Goal: Task Accomplishment & Management: Manage account settings

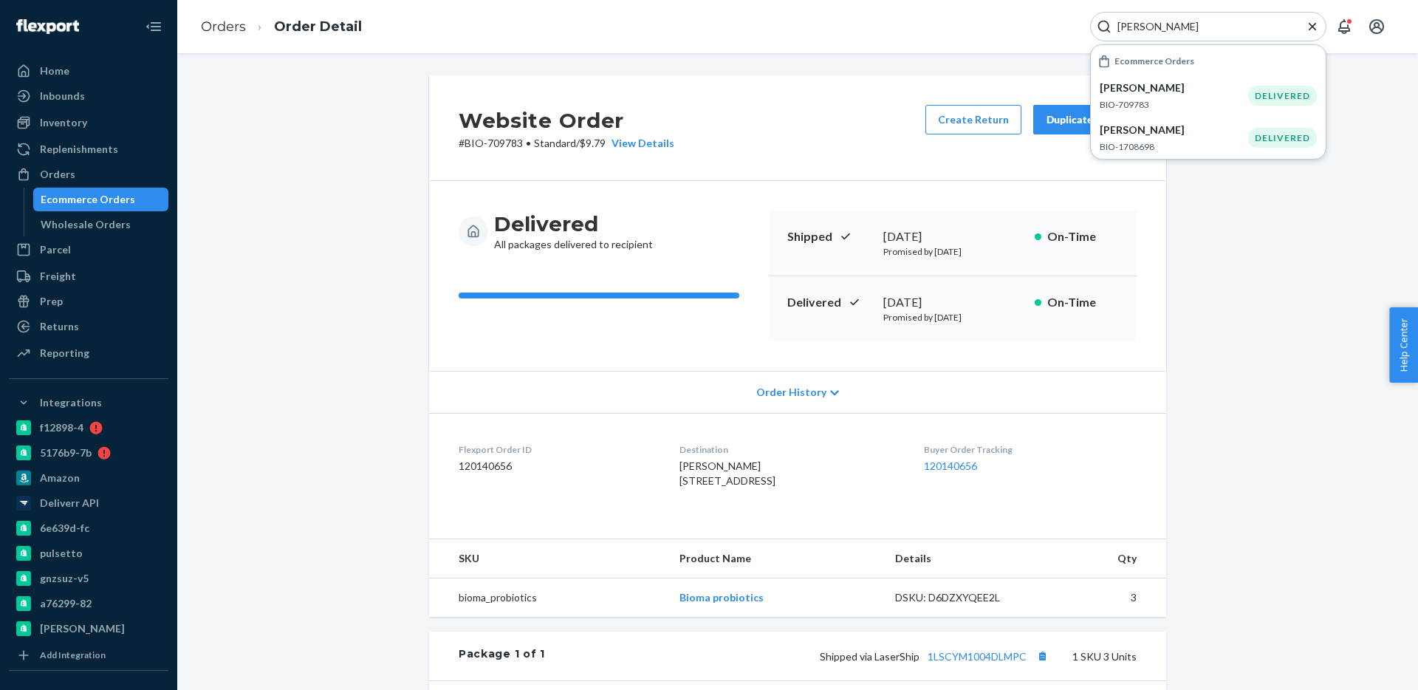
click at [1171, 24] on input "[PERSON_NAME]" at bounding box center [1202, 26] width 182 height 15
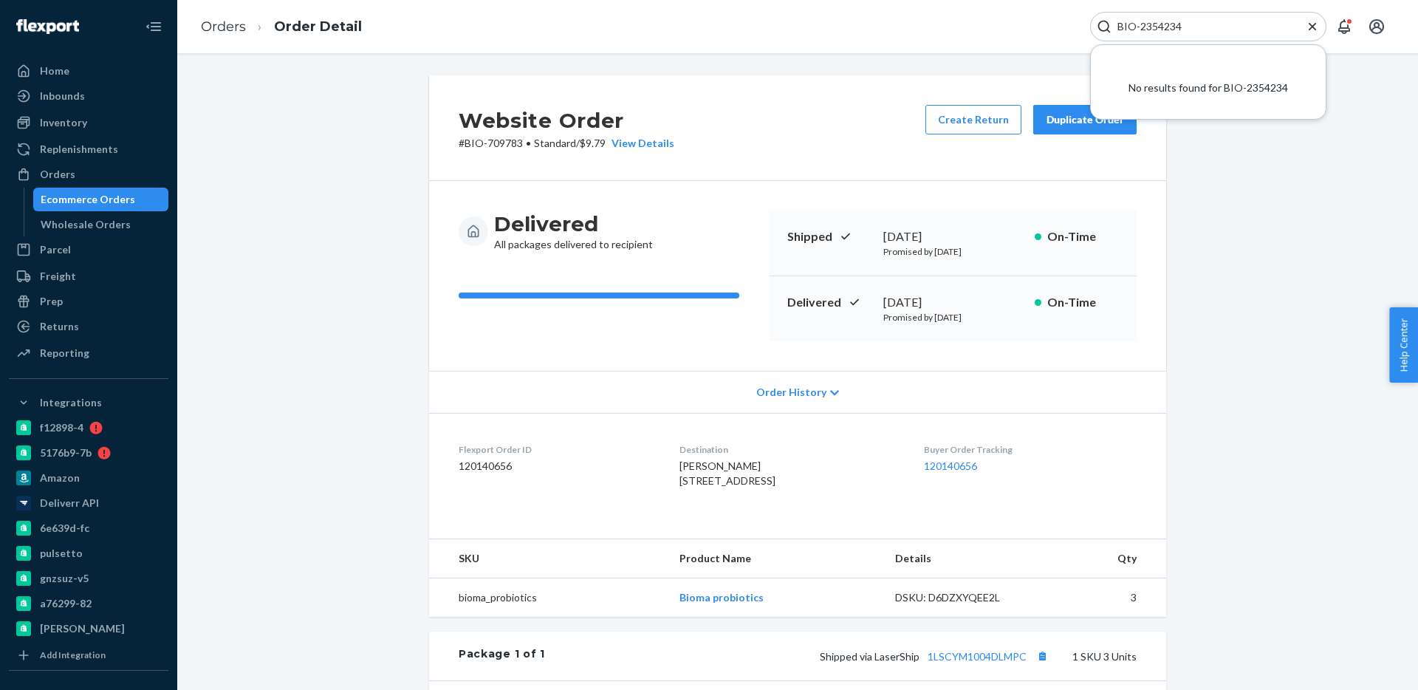
drag, startPoint x: 1119, startPoint y: 25, endPoint x: 1121, endPoint y: 60, distance: 34.7
click at [1119, 26] on input "BIO-2354234" at bounding box center [1202, 26] width 182 height 15
click at [1185, 21] on input "BIO-2354234" at bounding box center [1202, 26] width 182 height 15
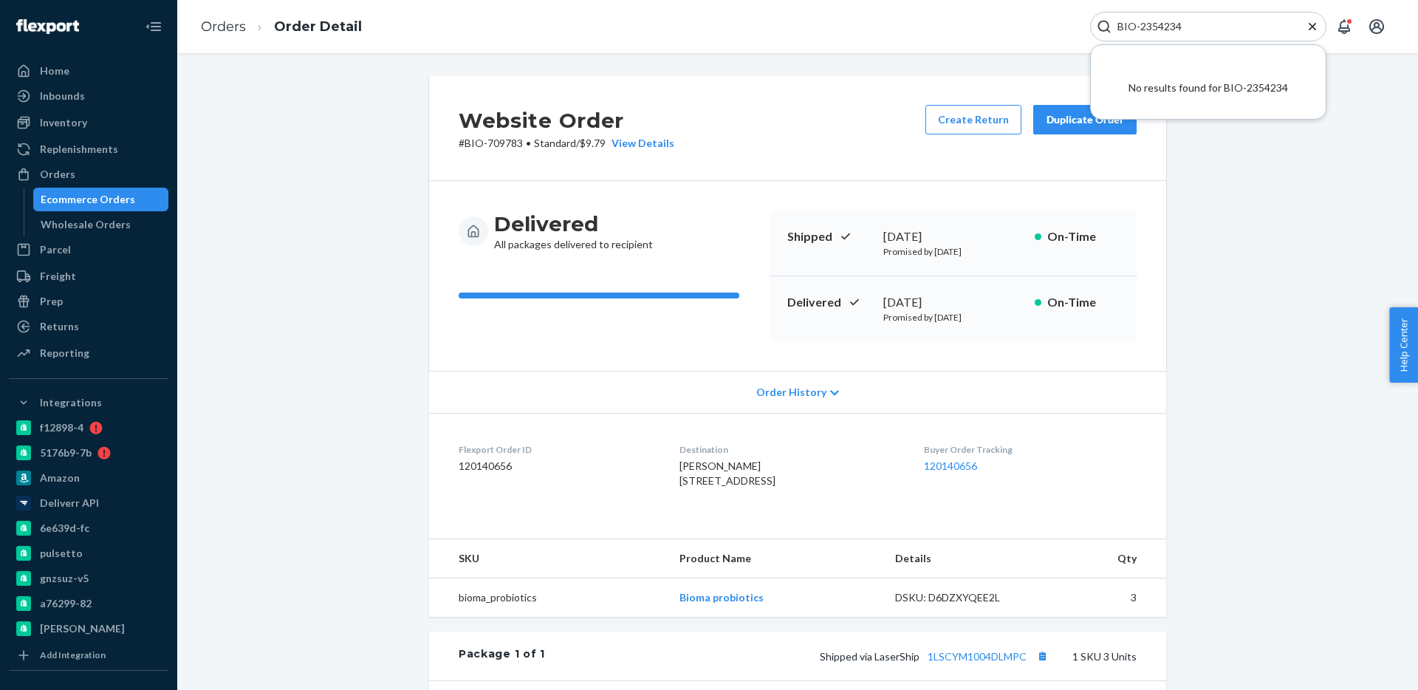
drag, startPoint x: 1224, startPoint y: 39, endPoint x: 1221, endPoint y: 30, distance: 9.3
click at [1224, 38] on div "BIO-2354234" at bounding box center [1208, 27] width 236 height 30
click at [1221, 30] on input "BIO-2354234" at bounding box center [1202, 26] width 182 height 15
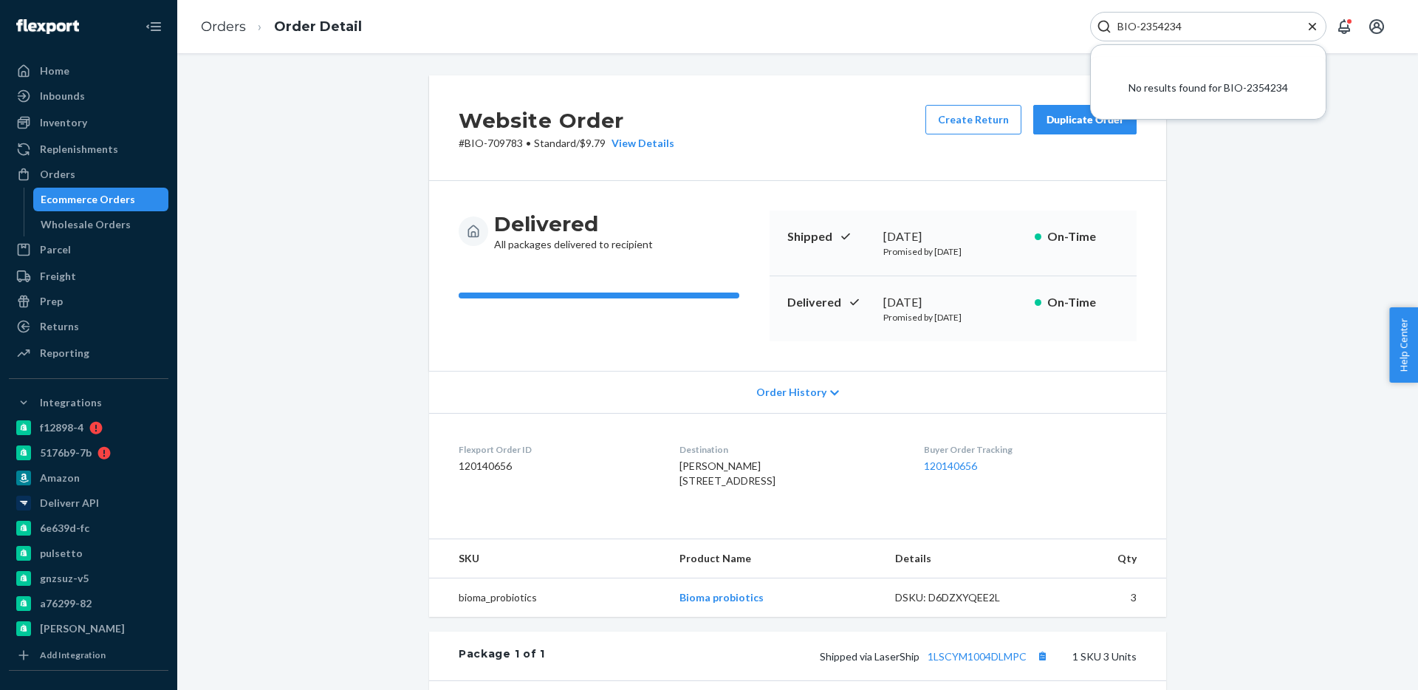
paste input "Search Input"
type input "2354234"
click at [80, 47] on div at bounding box center [88, 26] width 159 height 53
click at [75, 63] on div "Home" at bounding box center [88, 71] width 157 height 21
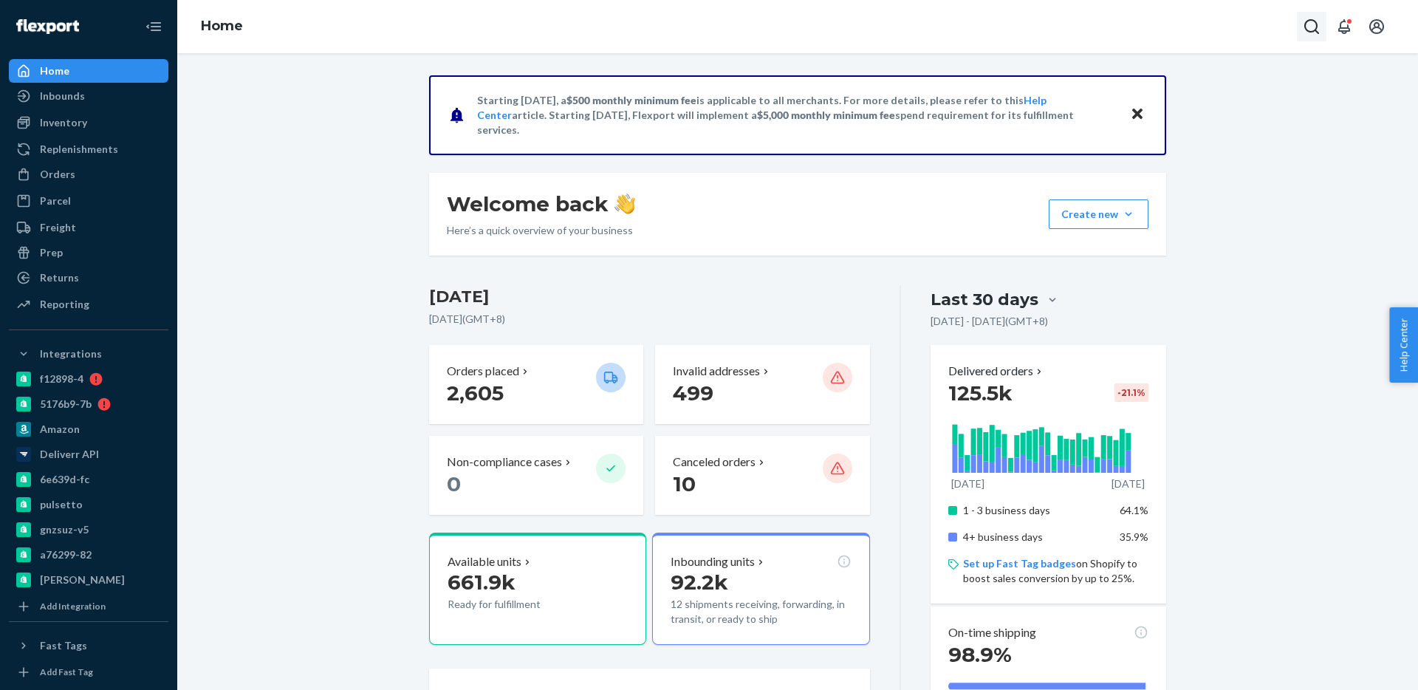
click at [1304, 21] on icon "Open Search Box" at bounding box center [1312, 27] width 18 height 18
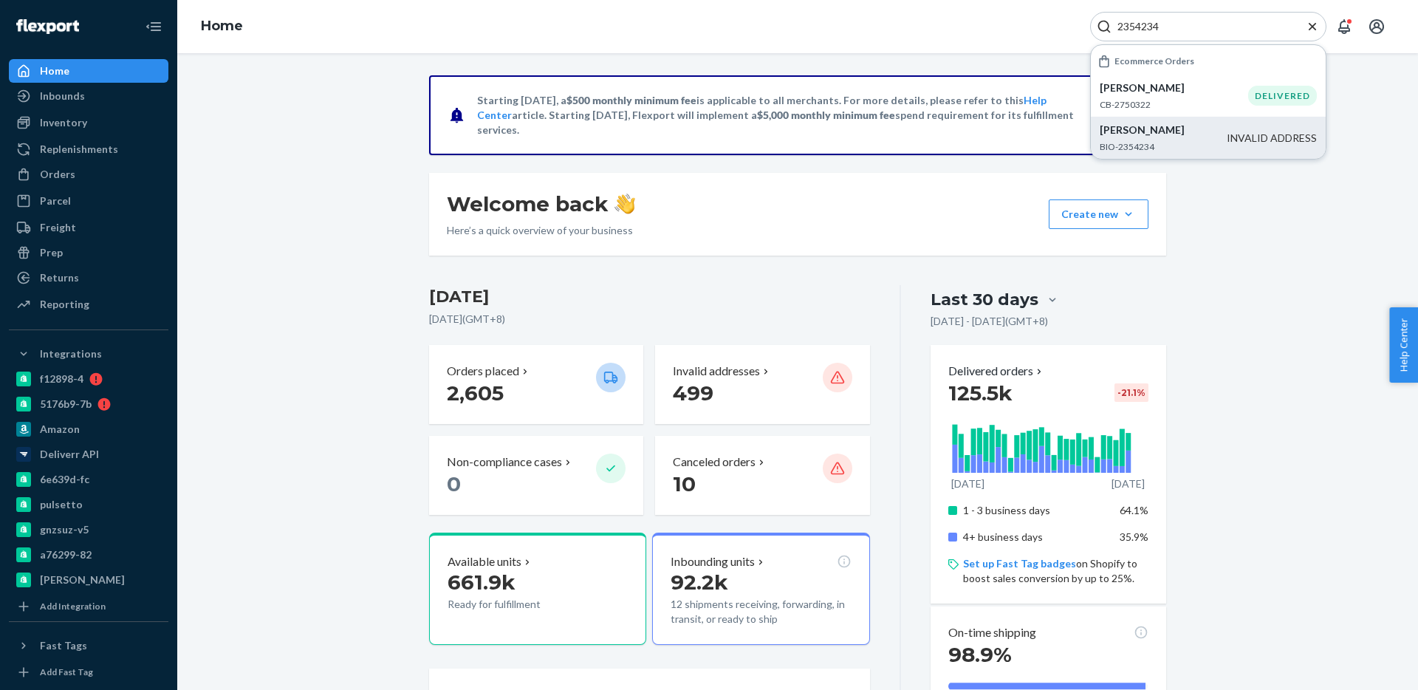
type input "2354234"
click at [1208, 140] on p "BIO-2354234" at bounding box center [1162, 146] width 127 height 13
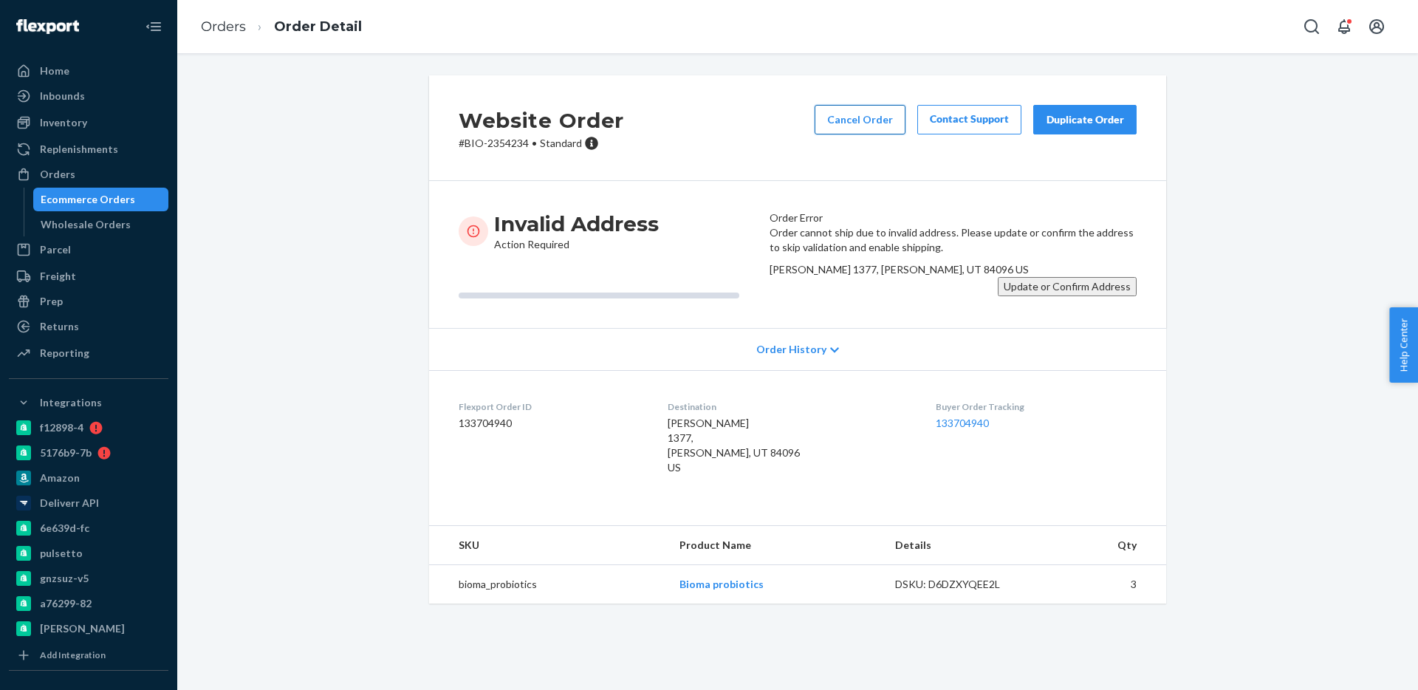
click at [857, 114] on button "Cancel Order" at bounding box center [859, 120] width 91 height 30
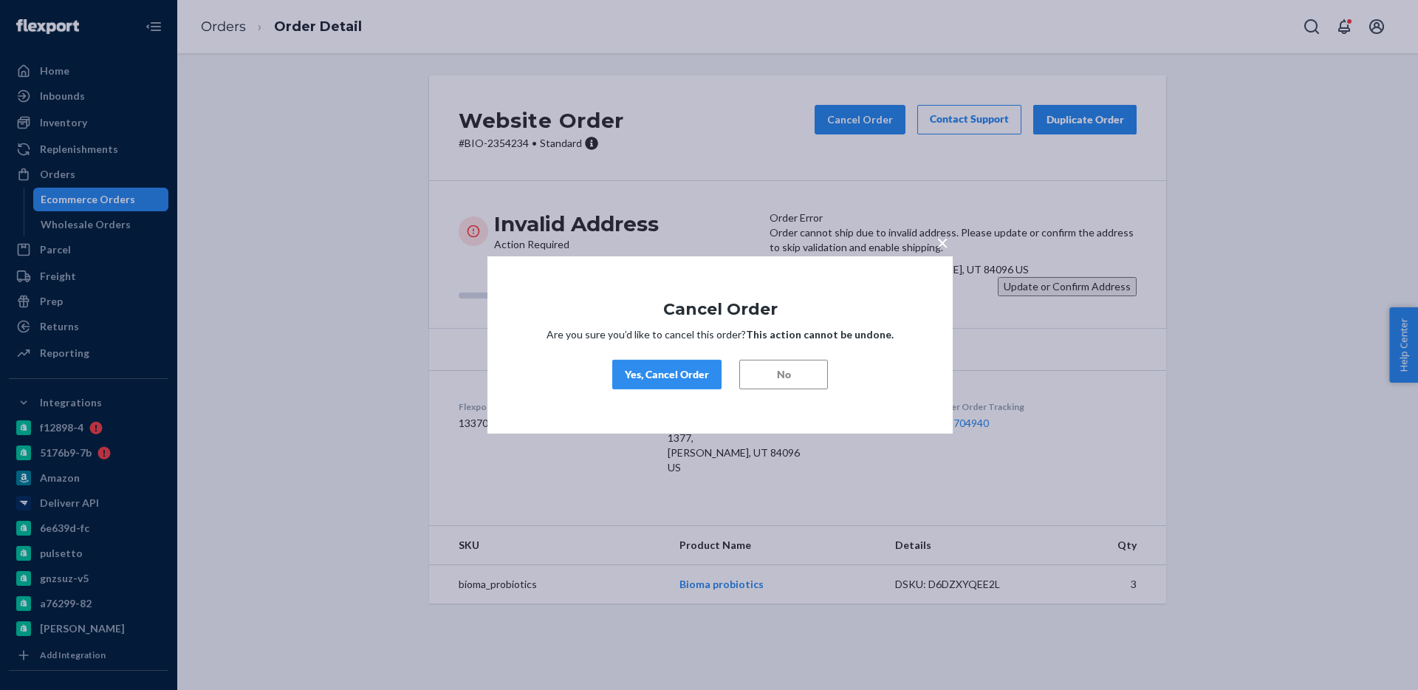
click at [660, 375] on div "Yes, Cancel Order" at bounding box center [667, 374] width 84 height 15
